Goal: Task Accomplishment & Management: Manage account settings

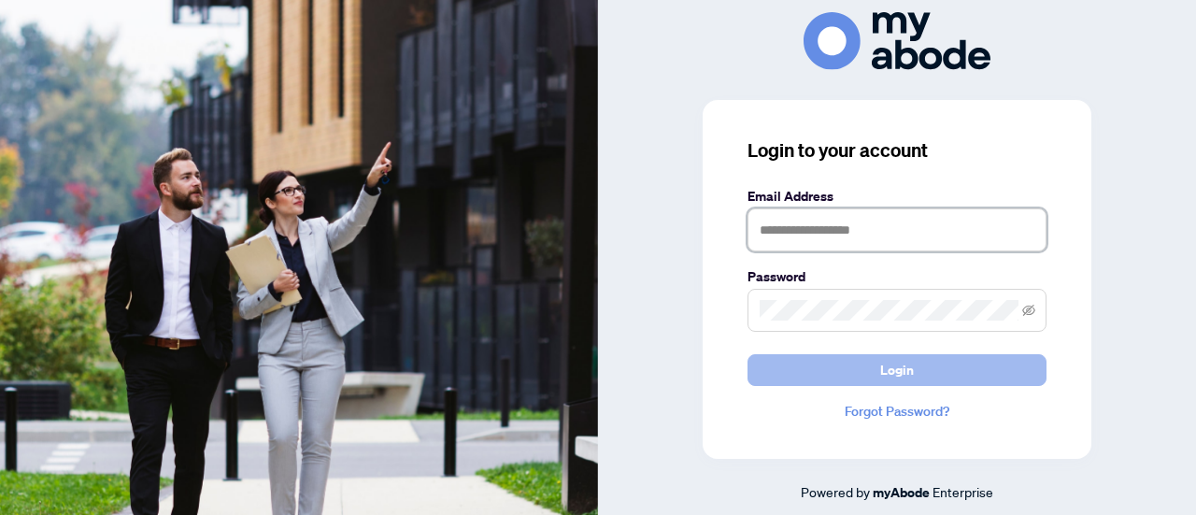
type input "**********"
click at [858, 365] on button "Login" at bounding box center [897, 370] width 299 height 32
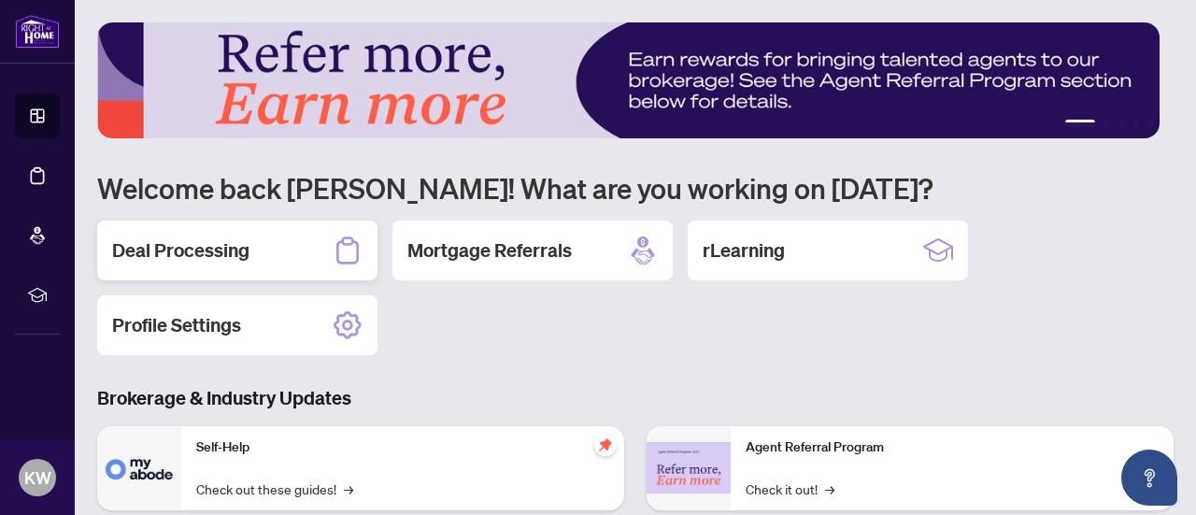
click at [214, 253] on h2 "Deal Processing" at bounding box center [180, 250] width 137 height 26
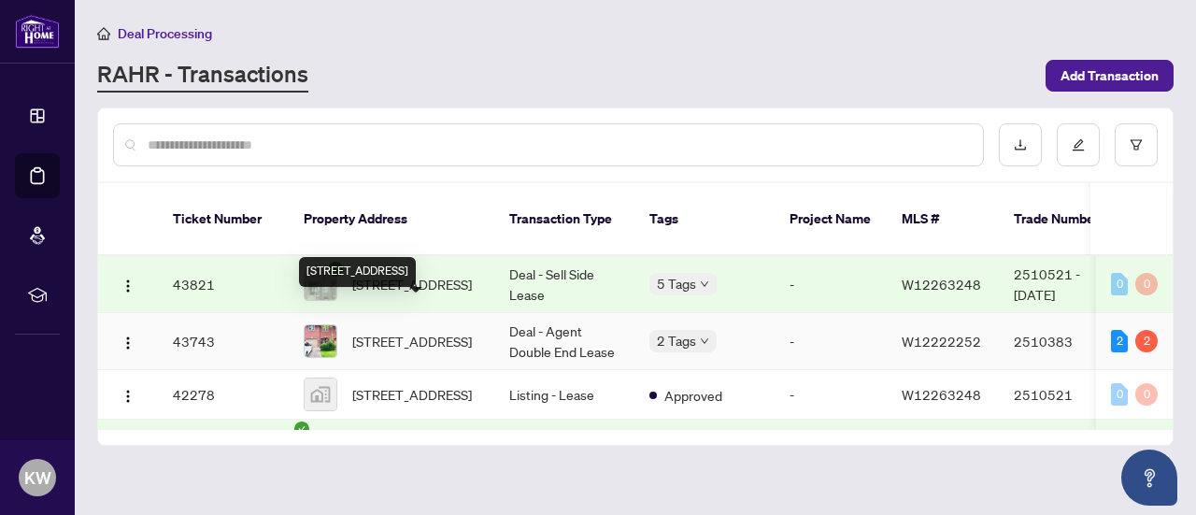
click at [429, 331] on span "[STREET_ADDRESS]" at bounding box center [412, 341] width 120 height 21
click at [755, 330] on div "2 Tags" at bounding box center [704, 340] width 110 height 21
click at [772, 313] on td "2 Tags" at bounding box center [704, 341] width 140 height 57
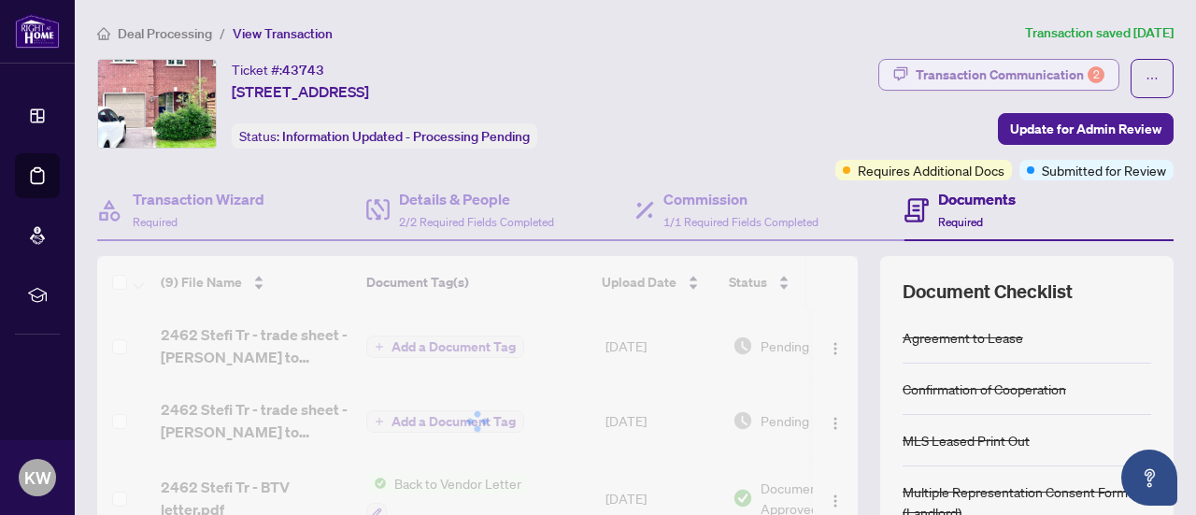
click at [1065, 68] on div "Transaction Communication 2" at bounding box center [1010, 75] width 189 height 30
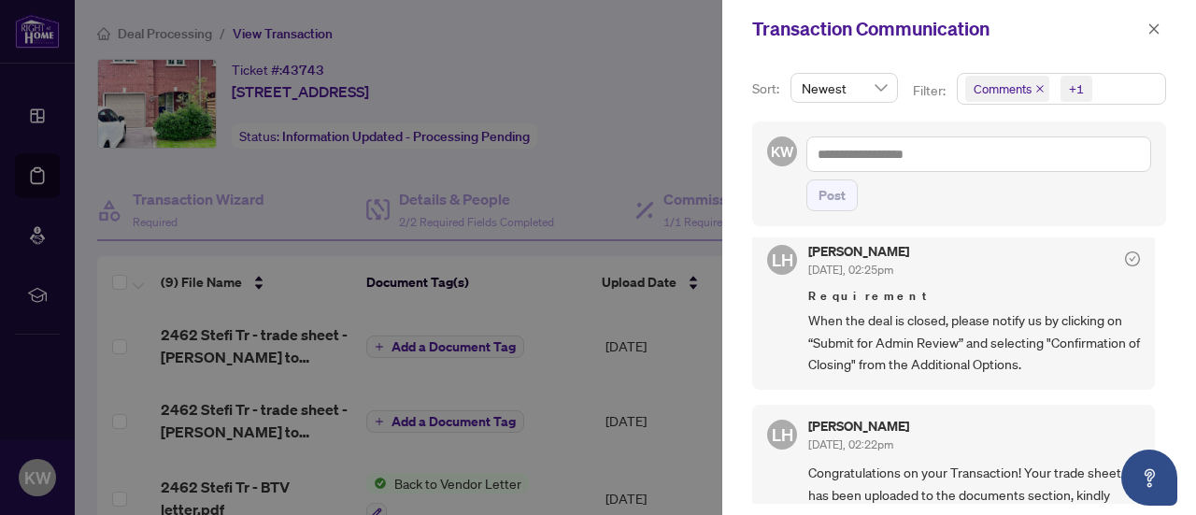
scroll to position [561, 0]
click at [1165, 29] on button "button" at bounding box center [1154, 29] width 24 height 22
